Goal: Information Seeking & Learning: Learn about a topic

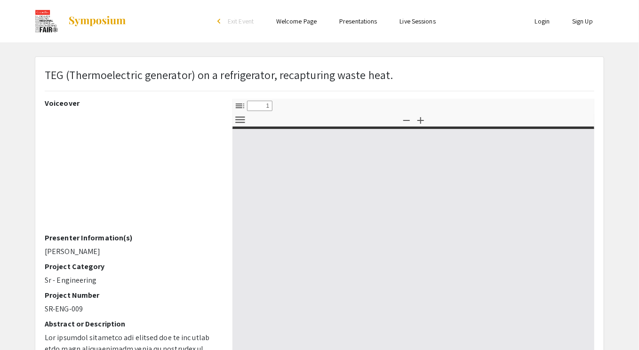
select select "custom"
type input "0"
select select "custom"
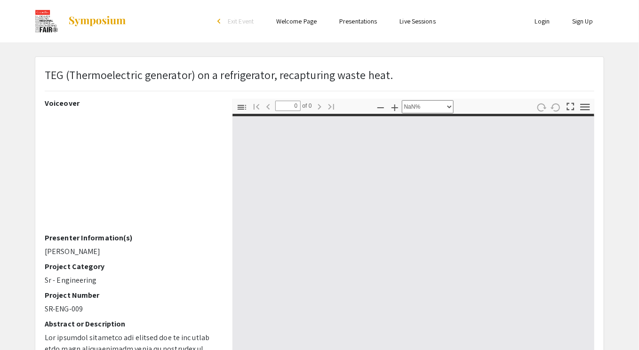
click at [225, 80] on p "TEG (Thermoelectric generator) on a refrigerator, recapturing waste heat." at bounding box center [219, 74] width 348 height 17
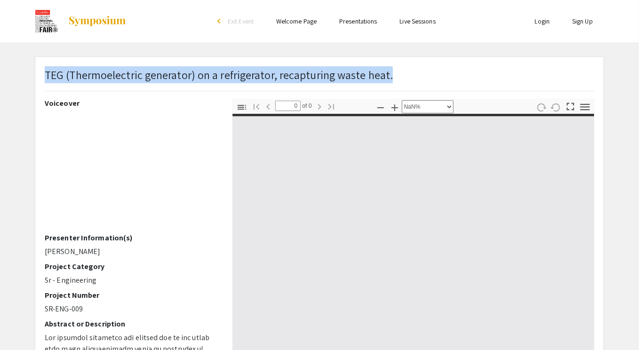
click at [225, 80] on p "TEG (Thermoelectric generator) on a refrigerator, recapturing waste heat." at bounding box center [219, 74] width 348 height 17
type input "1"
copy p "TEG (Thermoelectric generator) on a refrigerator, recapturing waste heat."
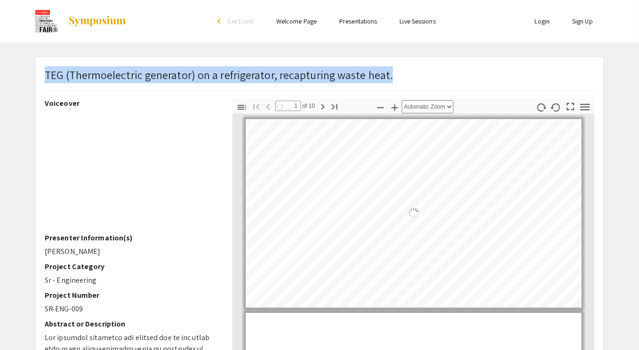
select select "auto"
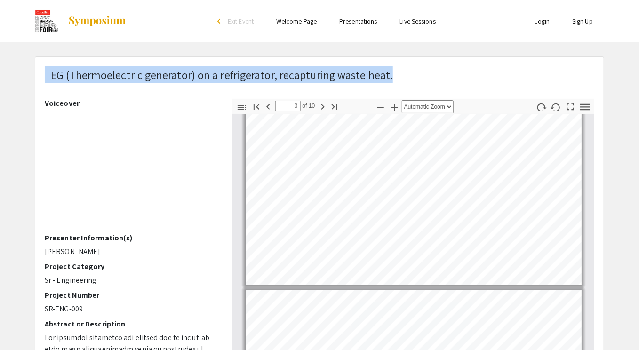
scroll to position [423, 0]
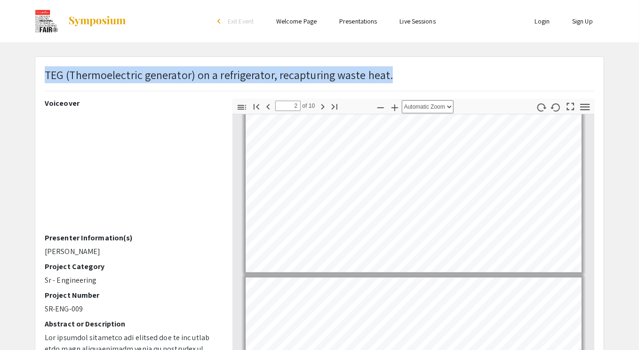
type input "1"
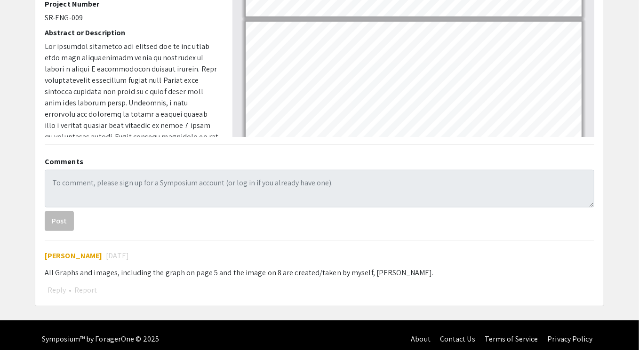
scroll to position [298, 0]
